Goal: Task Accomplishment & Management: Manage account settings

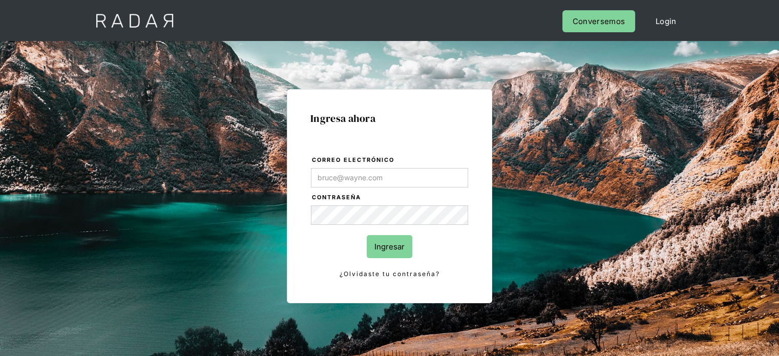
click at [385, 179] on input "Correo electrónico" at bounding box center [389, 177] width 157 height 19
type input "[EMAIL_ADDRESS][DOMAIN_NAME]"
click at [372, 242] on input "Ingresar" at bounding box center [390, 246] width 46 height 23
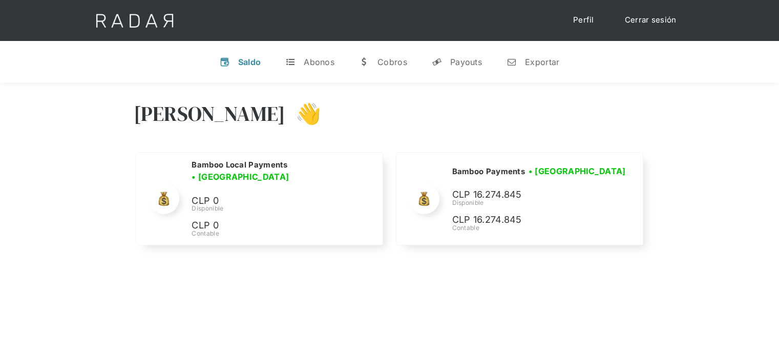
click at [651, 140] on div "[PERSON_NAME] 👋 Cargando tus cuentas... Nombre de la empresa • [GEOGRAPHIC_DATA…" at bounding box center [389, 174] width 779 height 183
